Goal: Find specific page/section: Find specific page/section

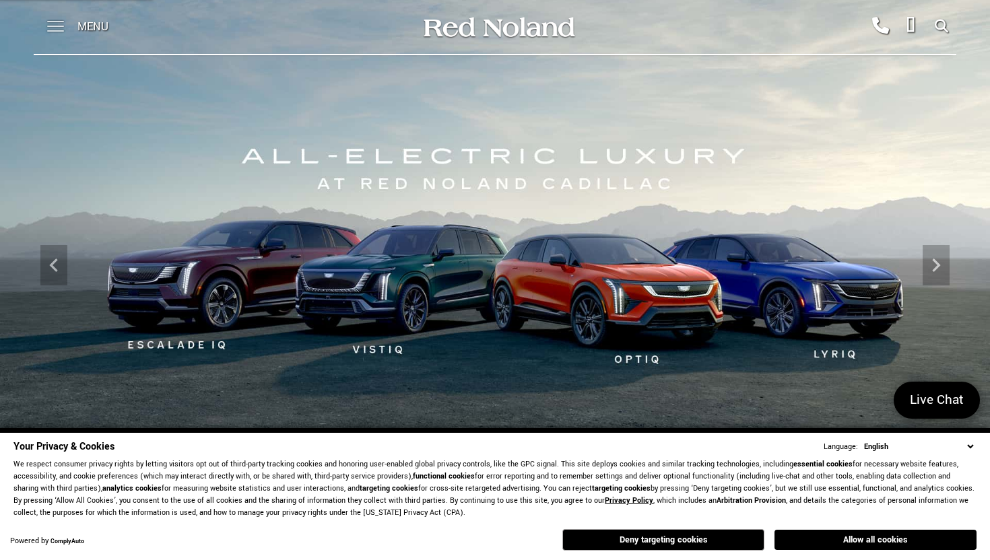
click at [60, 28] on span at bounding box center [55, 27] width 17 height 54
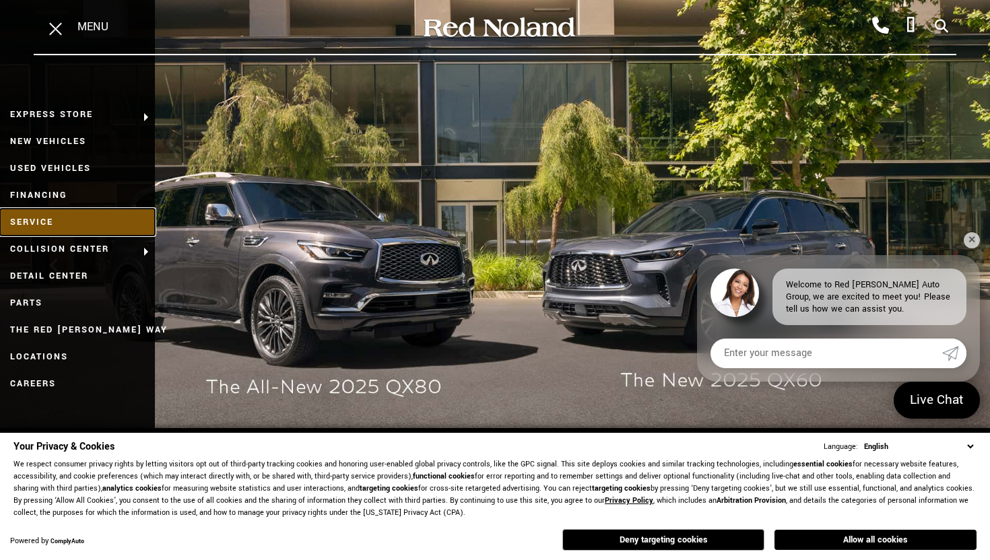
click at [37, 222] on link "Service" at bounding box center [77, 222] width 155 height 27
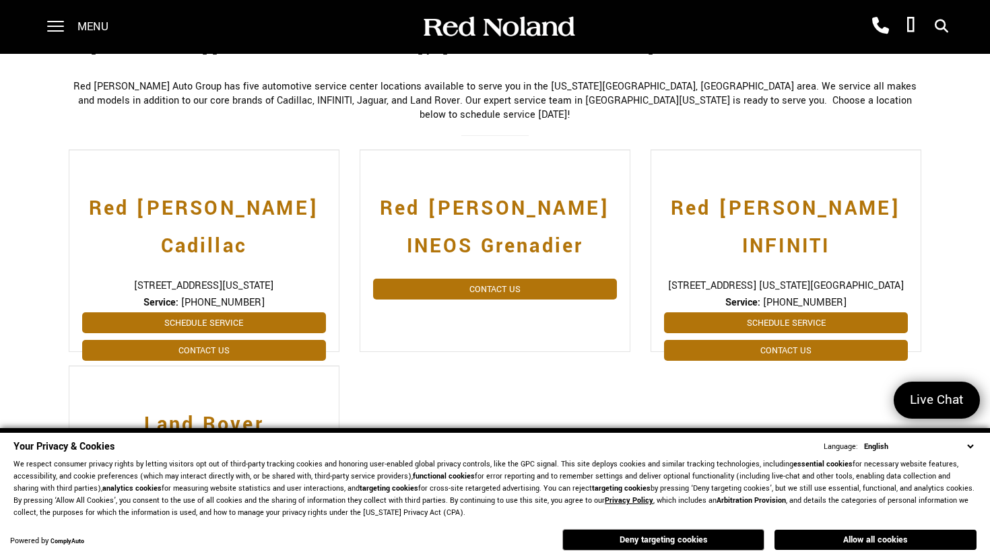
scroll to position [345, 0]
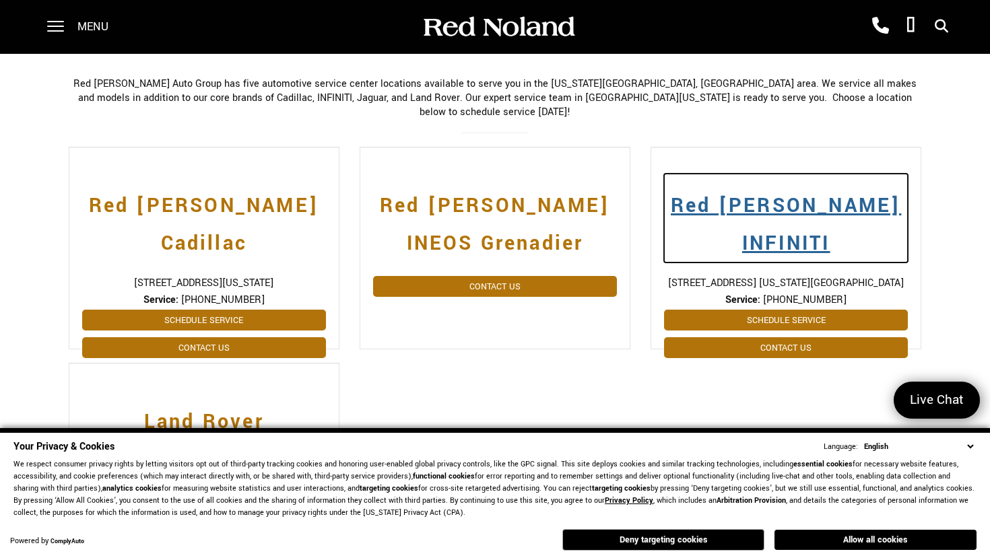
click at [737, 187] on h2 "Red [PERSON_NAME] INFINITI" at bounding box center [786, 218] width 244 height 89
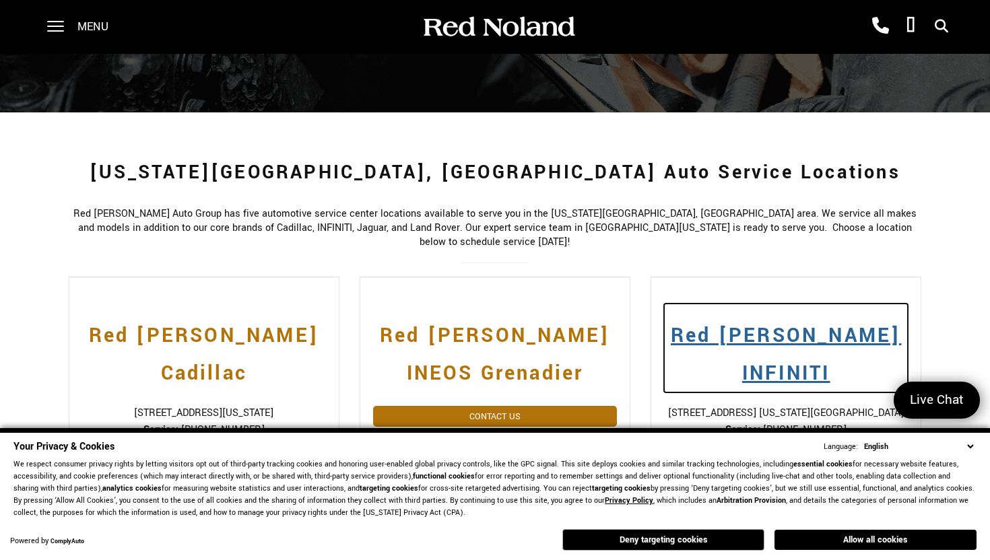
scroll to position [229, 0]
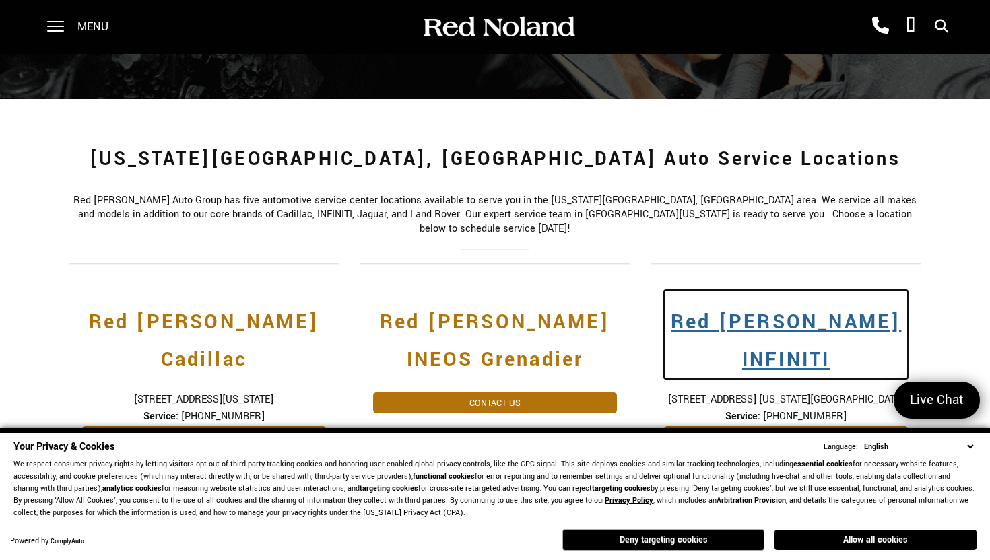
click at [764, 313] on h2 "Red [PERSON_NAME] INFINITI" at bounding box center [786, 334] width 244 height 89
